Goal: Task Accomplishment & Management: Manage account settings

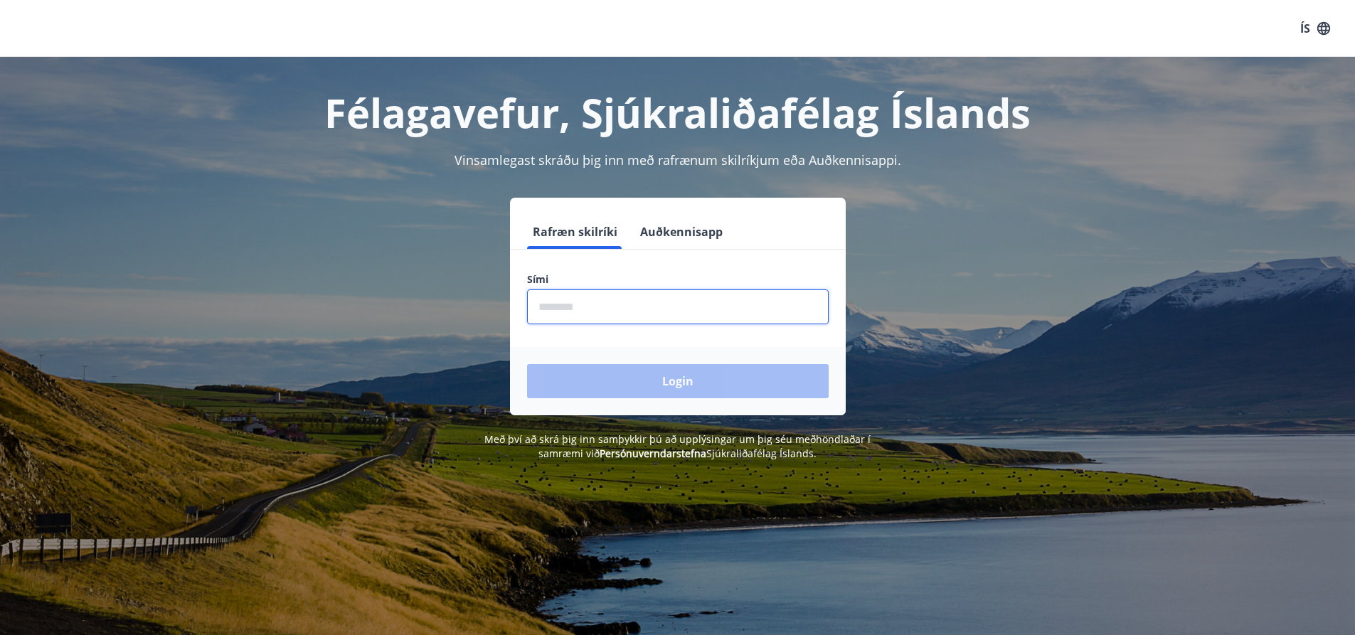
click at [654, 304] on input "phone" at bounding box center [678, 306] width 302 height 35
type input "********"
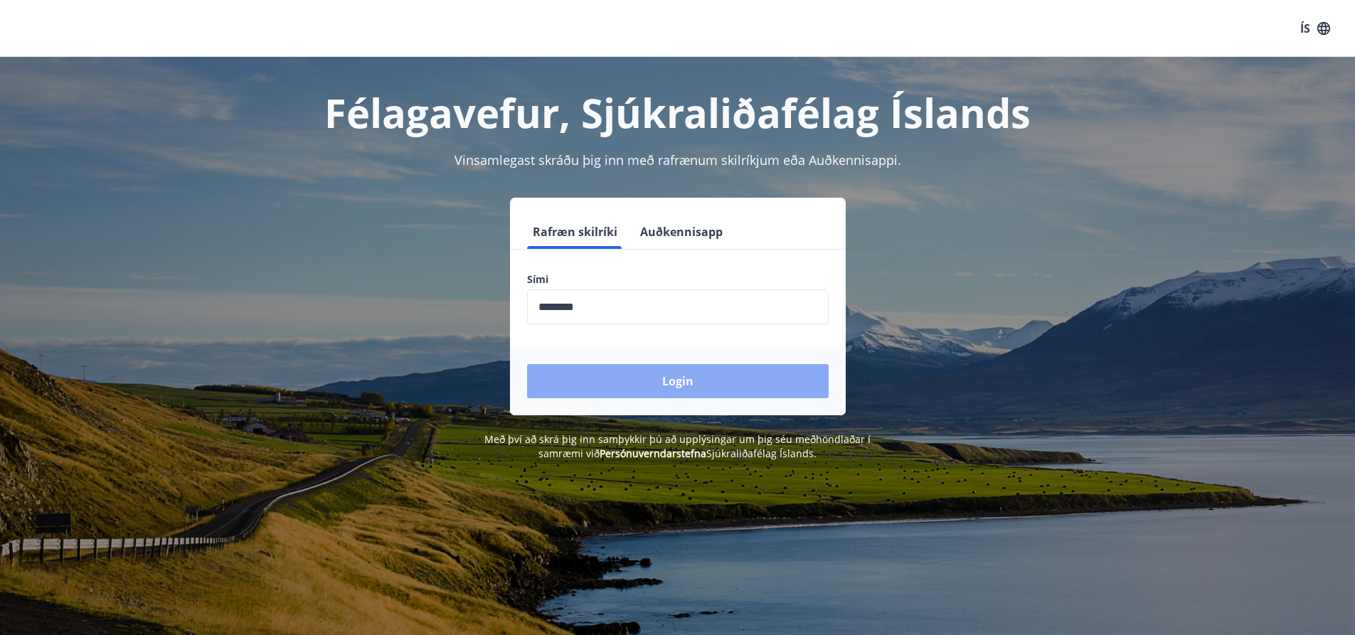
click at [674, 376] on button "Login" at bounding box center [678, 381] width 302 height 34
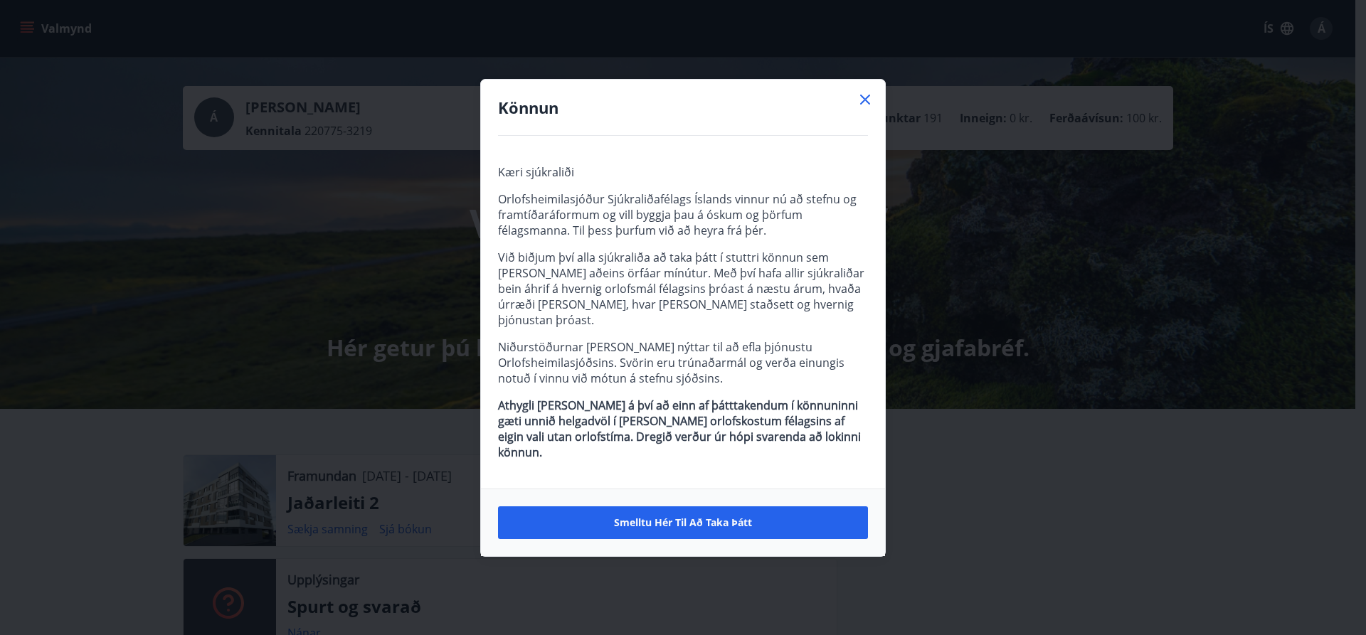
click at [871, 108] on icon at bounding box center [864, 99] width 17 height 17
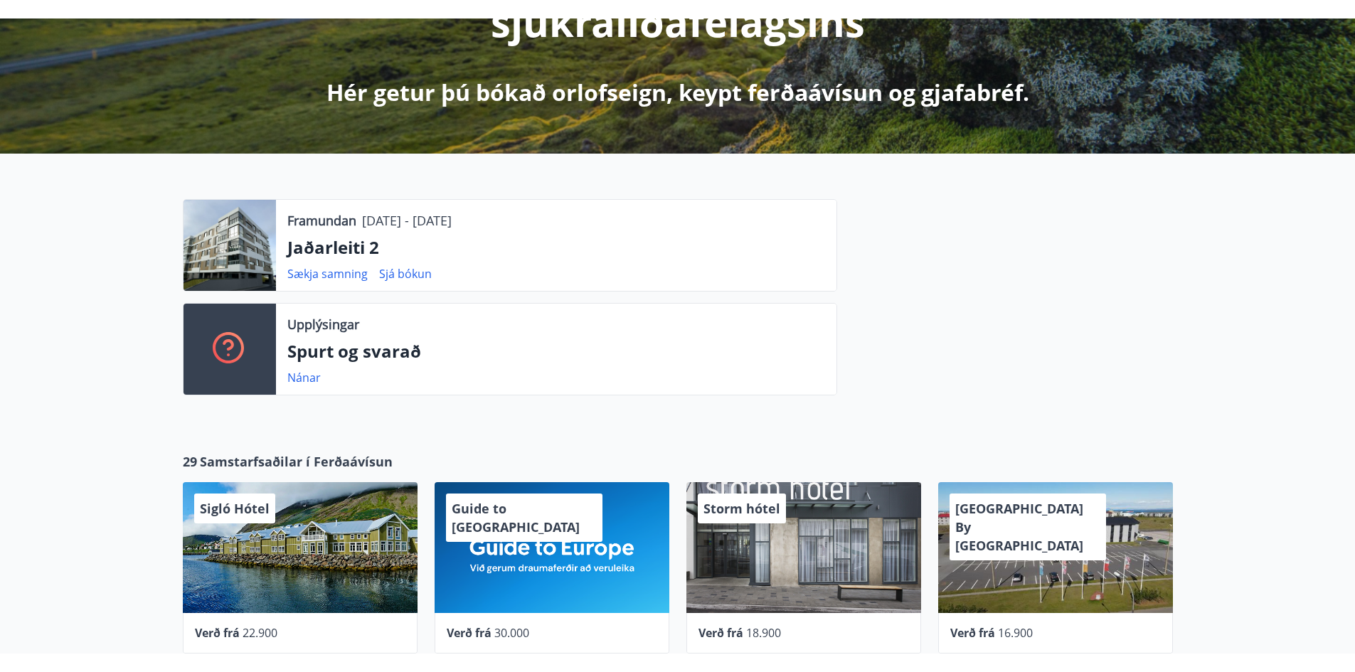
scroll to position [142, 0]
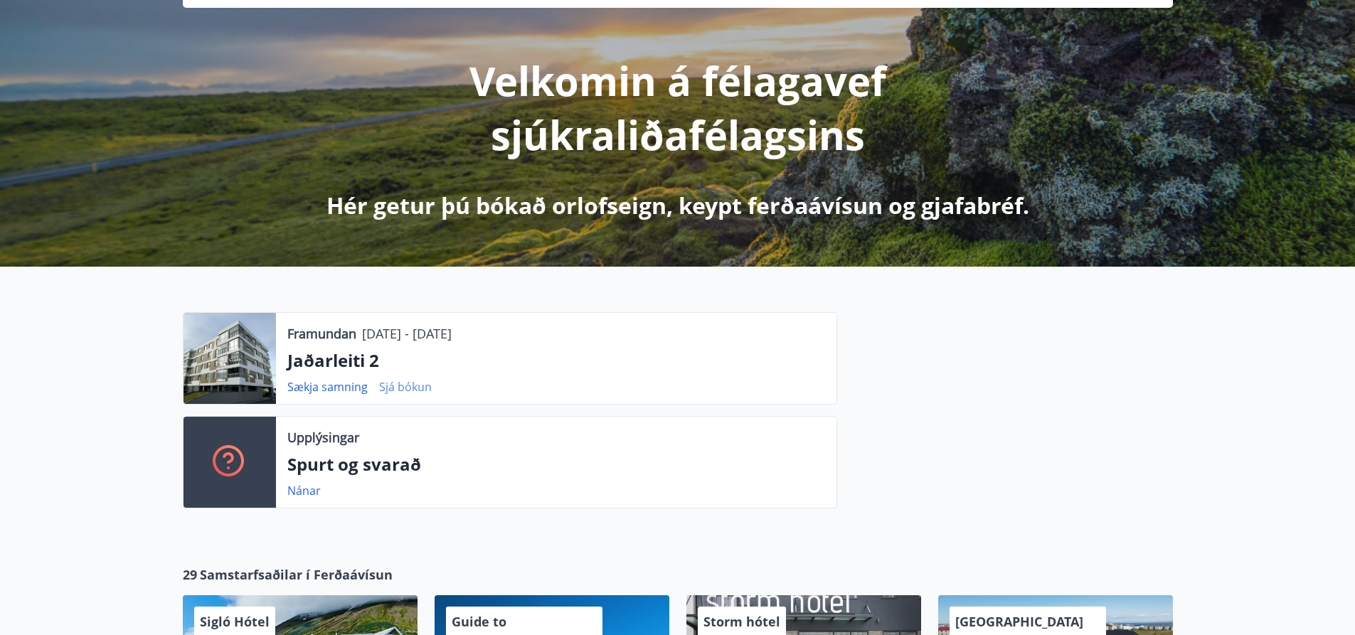
click at [404, 387] on link "Sjá bókun" at bounding box center [405, 387] width 53 height 16
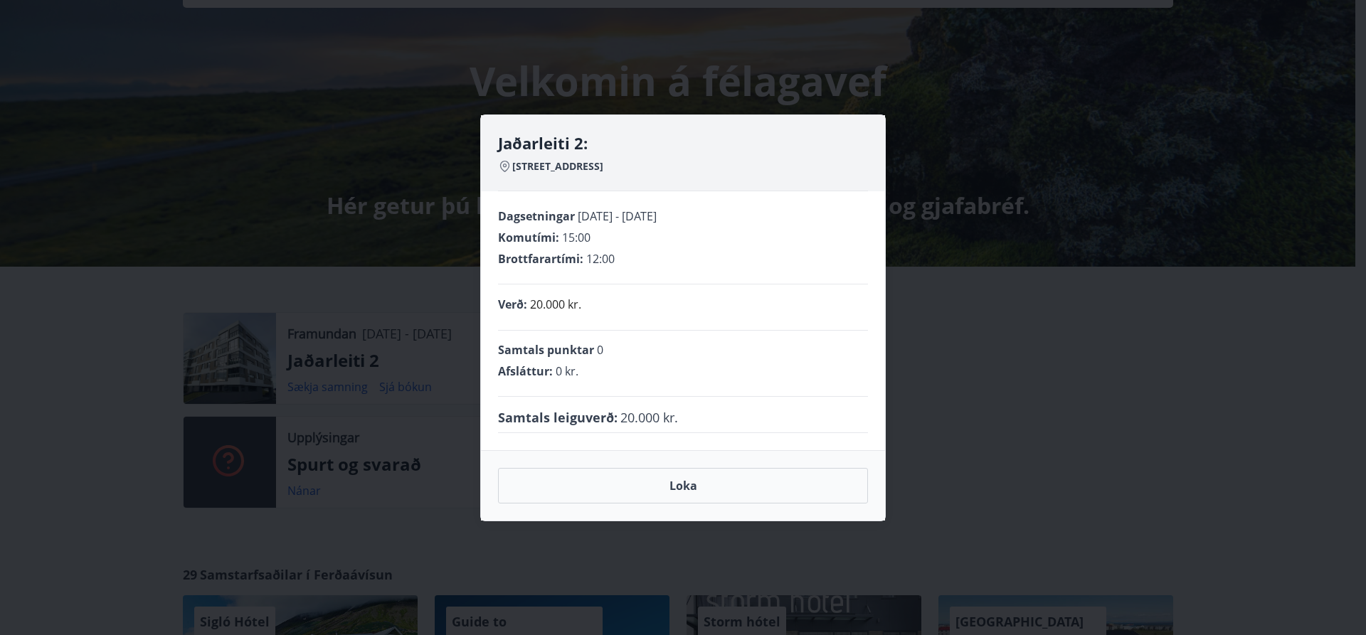
drag, startPoint x: 692, startPoint y: 483, endPoint x: 517, endPoint y: 444, distance: 179.3
click at [687, 483] on button "Loka" at bounding box center [683, 486] width 370 height 36
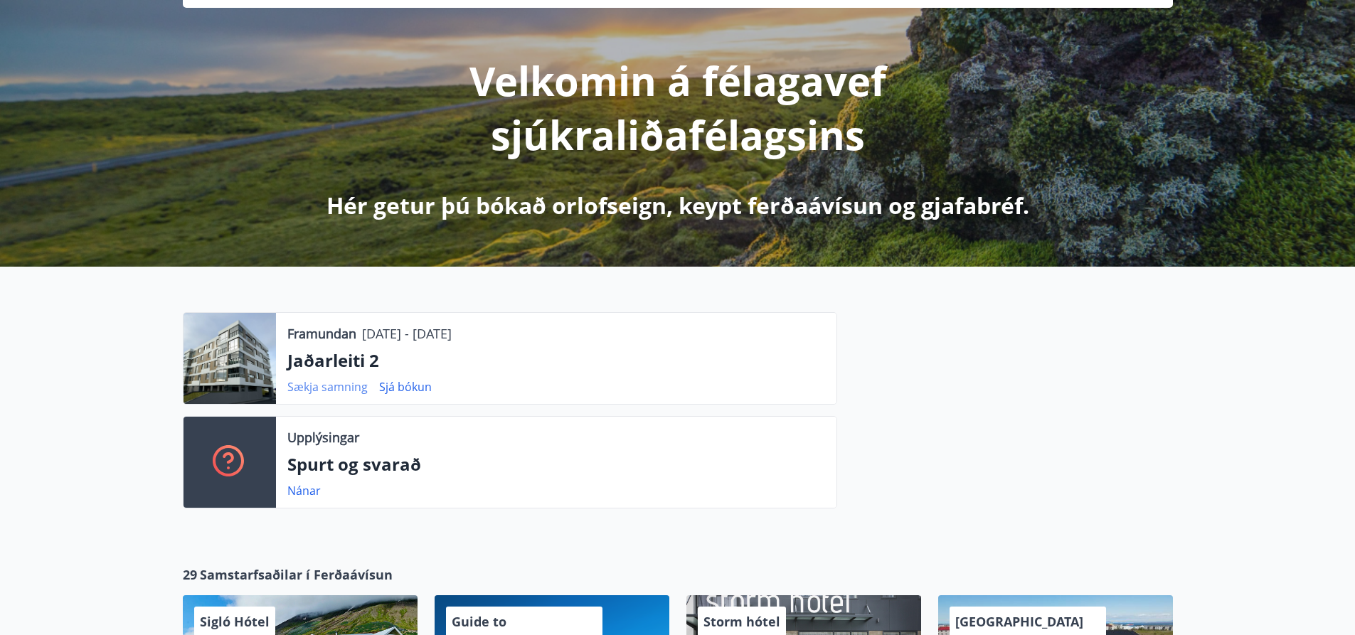
click at [320, 392] on link "Sækja samning" at bounding box center [327, 387] width 80 height 16
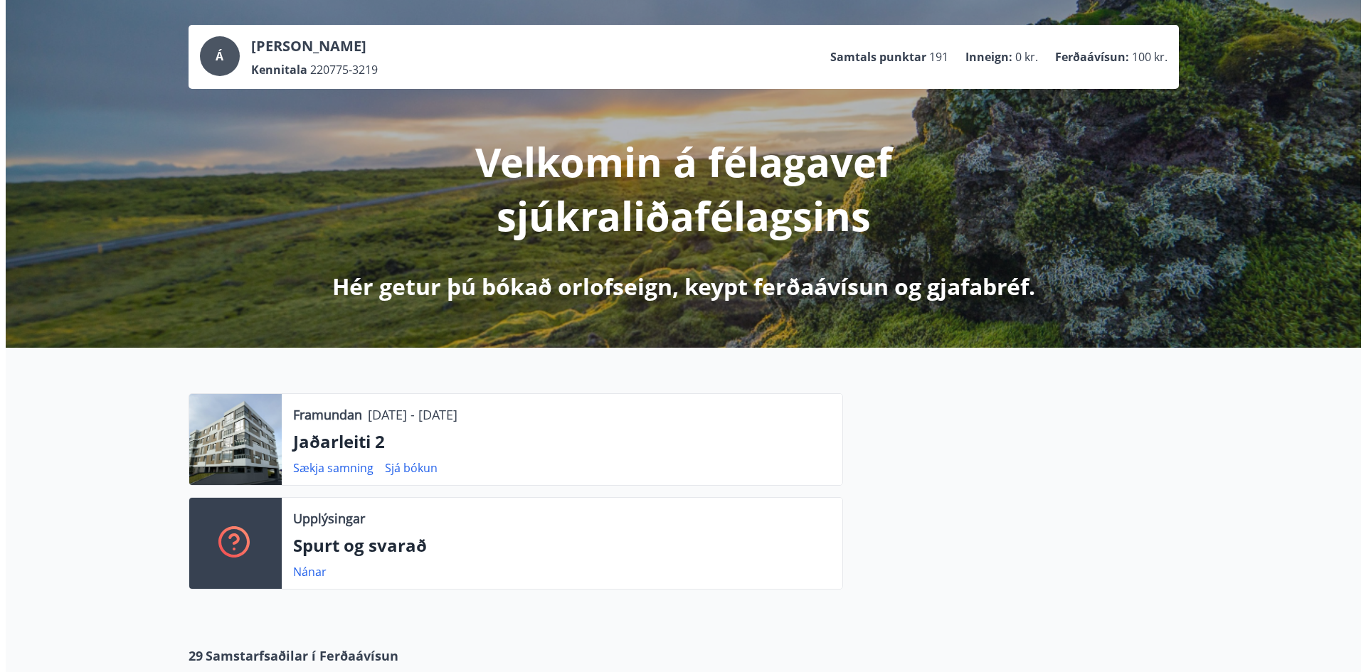
scroll to position [0, 0]
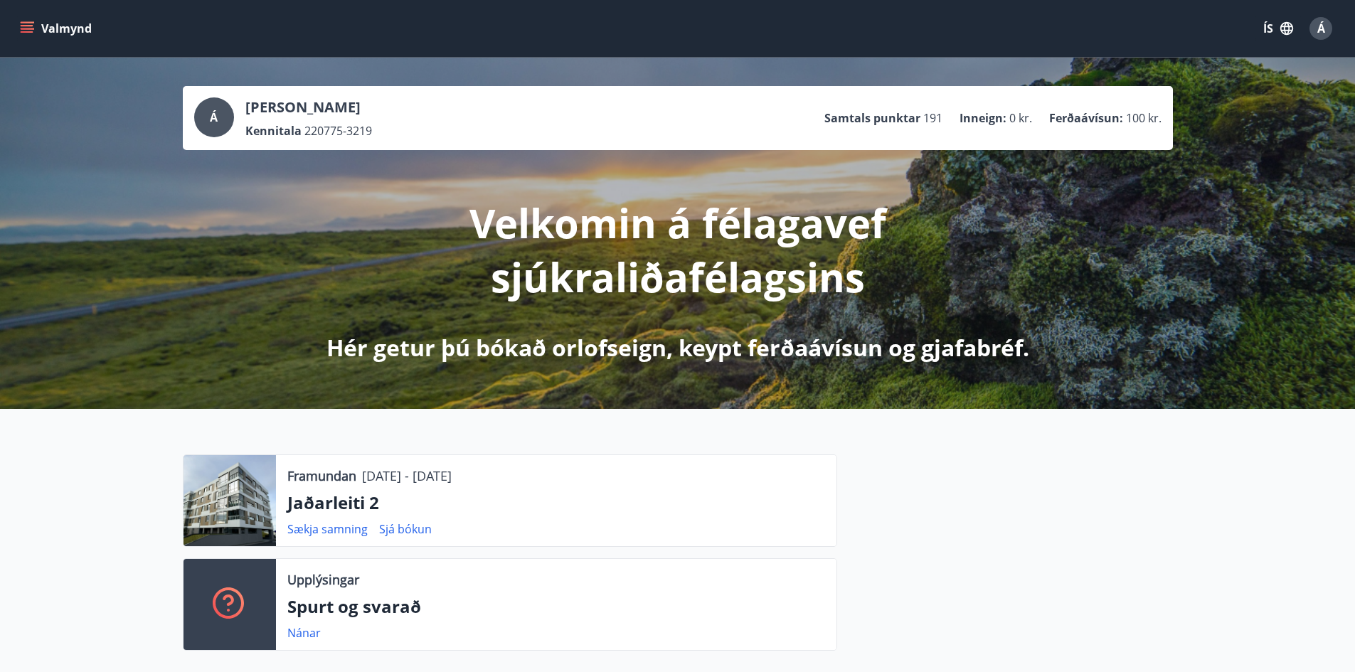
click at [31, 32] on icon "menu" at bounding box center [27, 31] width 13 height 1
click at [1204, 100] on div "Á [PERSON_NAME] Kennitala 220775-3219 Samtals punktar 191 Inneign : 0 kr. Ferða…" at bounding box center [677, 233] width 1355 height 351
click at [1317, 33] on span "Á" at bounding box center [1321, 29] width 8 height 16
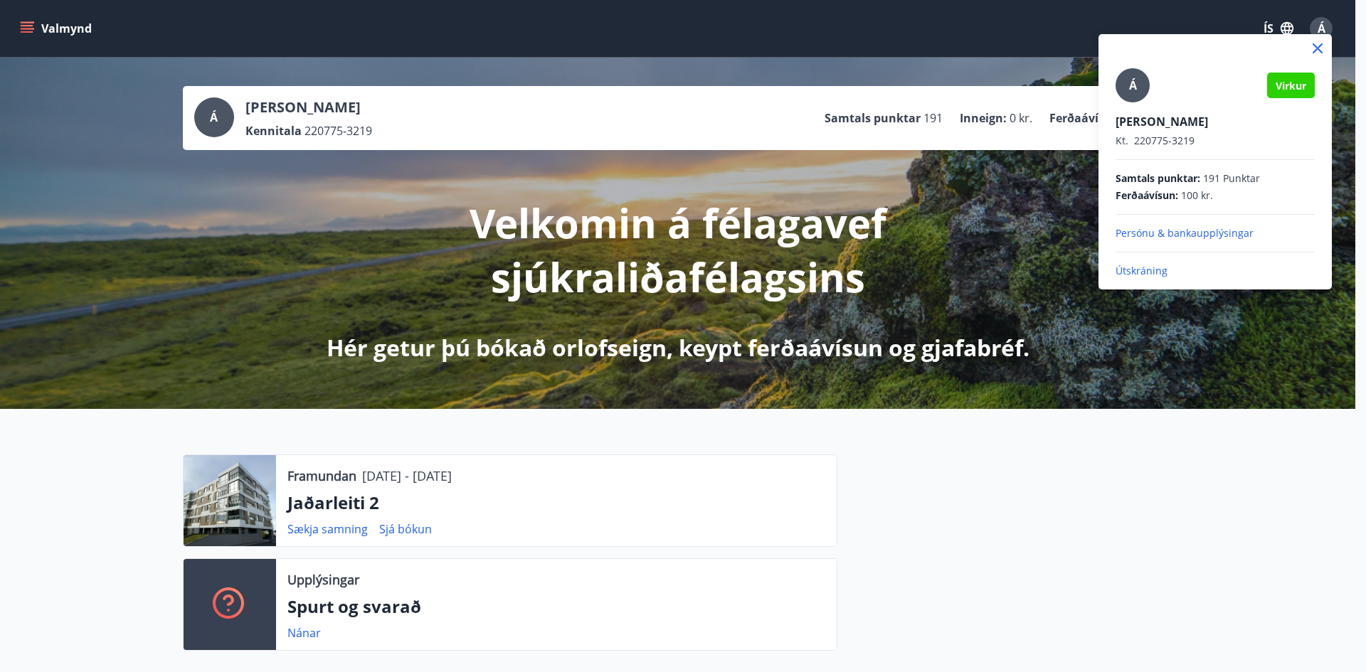
click at [1137, 271] on p "Útskráning" at bounding box center [1214, 271] width 199 height 14
